Goal: Communication & Community: Connect with others

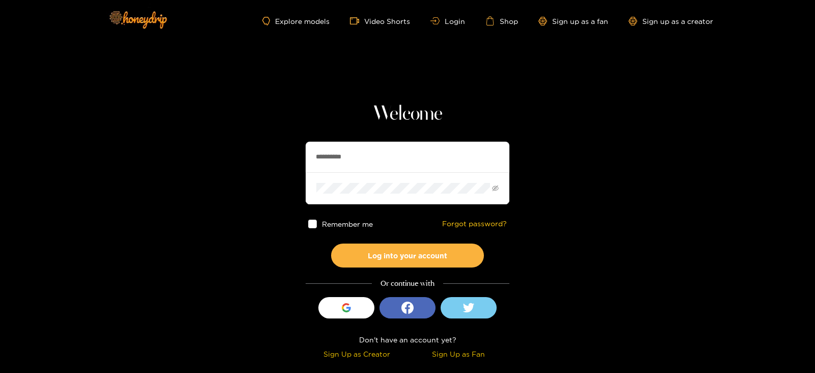
click at [358, 158] on input "**********" at bounding box center [408, 157] width 204 height 31
click at [331, 243] on button "Log into your account" at bounding box center [407, 255] width 153 height 24
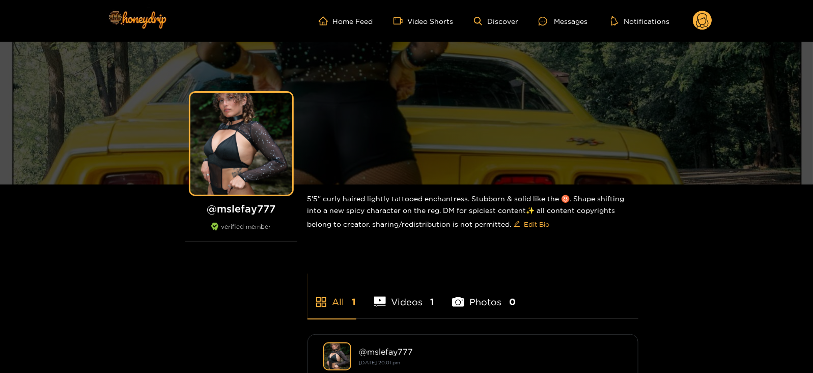
click at [557, 29] on ul "Home Feed Video Shorts Discover Messages Notifications" at bounding box center [516, 21] width 394 height 20
click at [549, 19] on div at bounding box center [546, 21] width 15 height 9
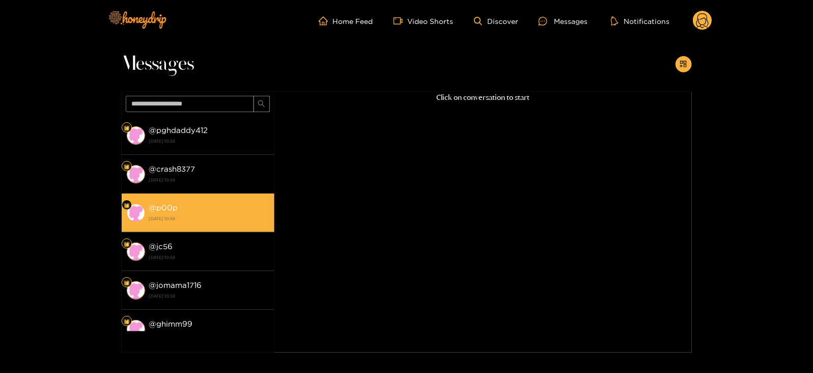
click at [222, 217] on strong "[DATE] 10:58" at bounding box center [209, 218] width 120 height 9
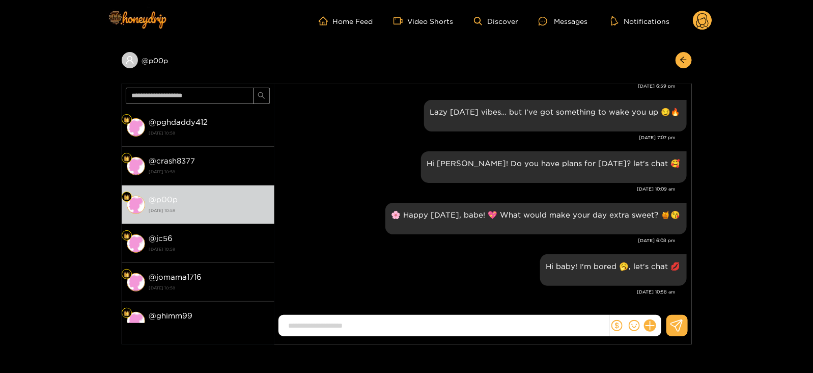
scroll to position [82, 0]
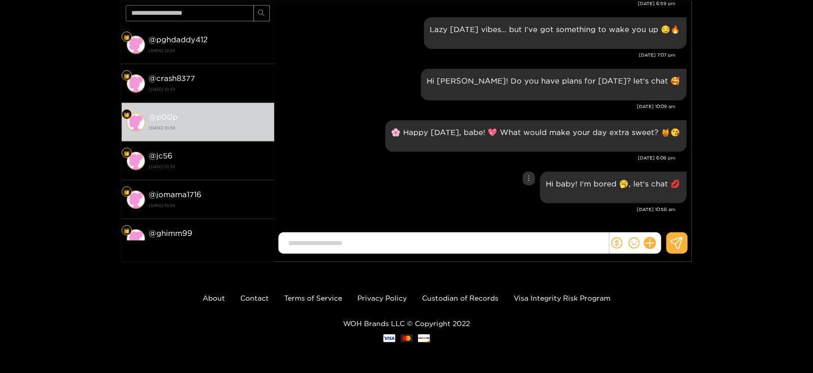
click at [572, 195] on div "Hi baby! I'm bored 🥱, let's chat 💋" at bounding box center [613, 187] width 134 height 19
copy div "Hi baby! I'm bored 🥱, let's chat 💋"
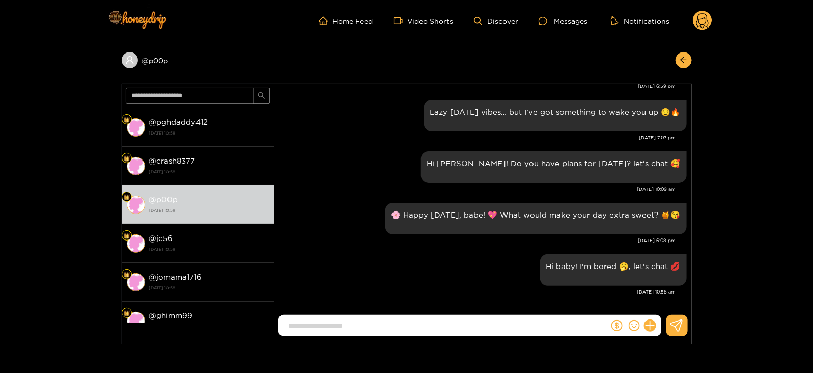
click at [700, 25] on circle at bounding box center [702, 20] width 19 height 19
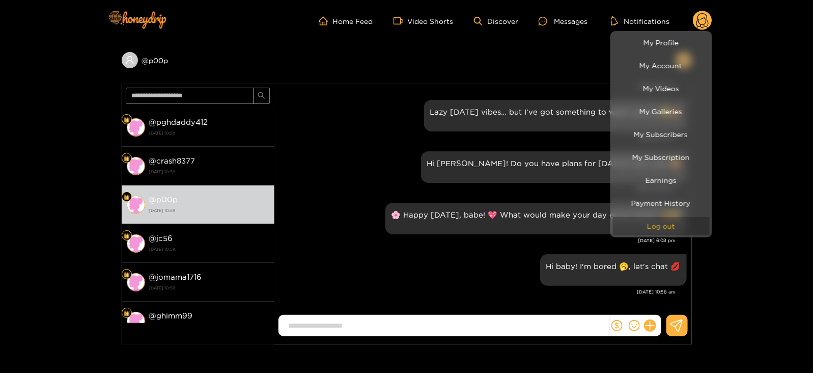
click at [649, 225] on button "Log out" at bounding box center [661, 226] width 97 height 18
